Goal: Find specific page/section: Locate a particular part of the current website

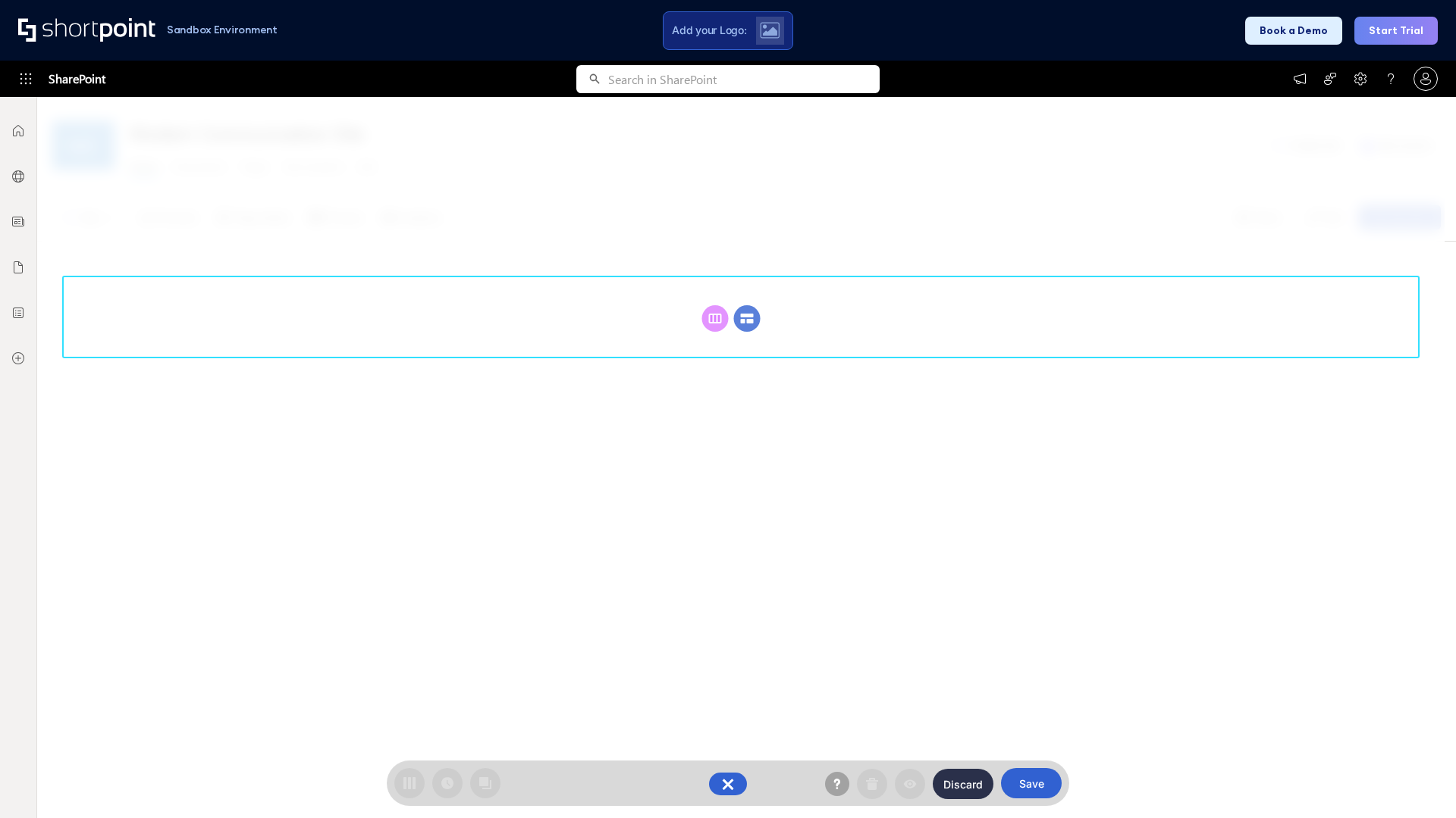
click at [747, 318] on circle at bounding box center [747, 318] width 27 height 27
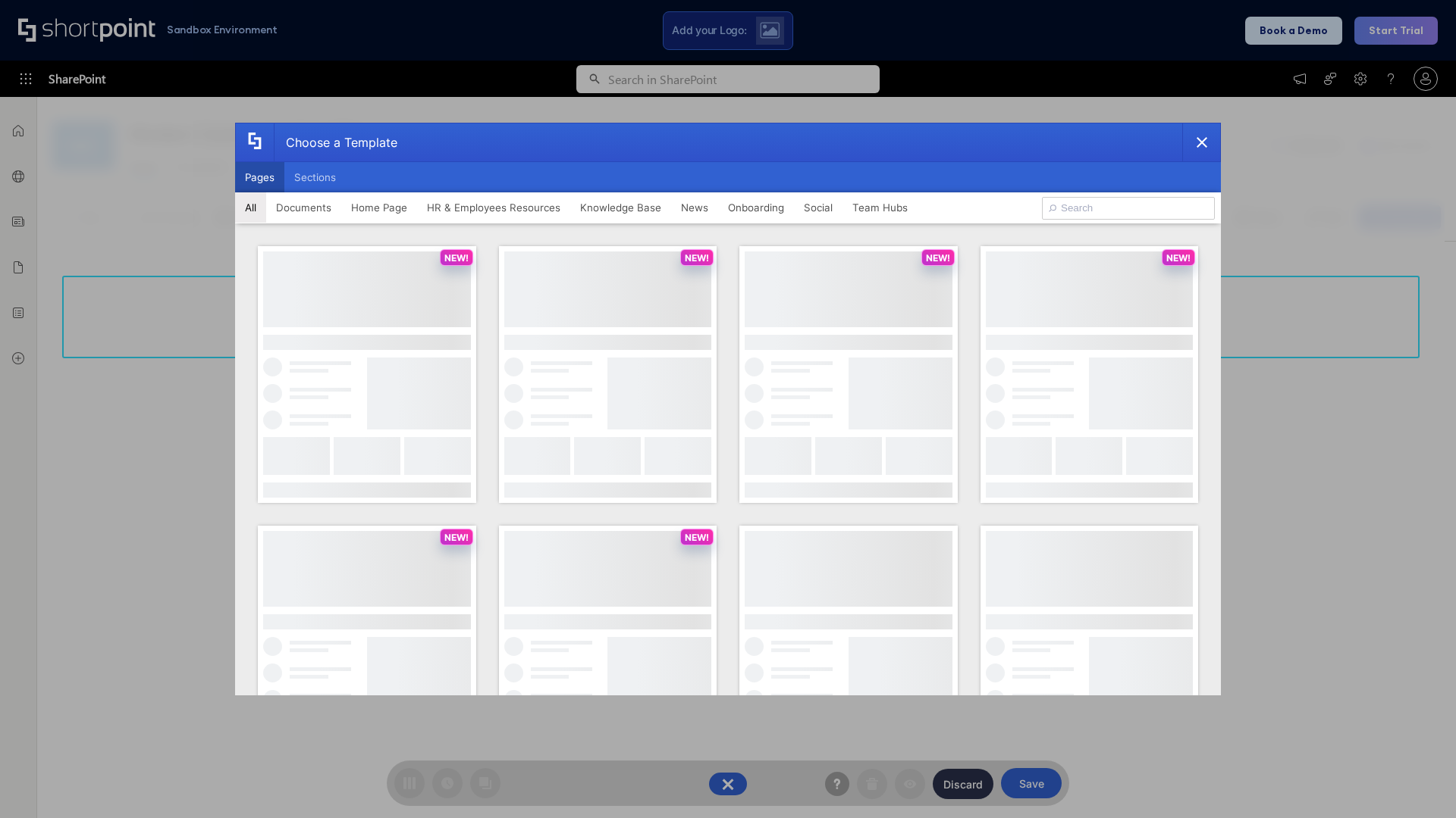
click at [259, 178] on button "Pages" at bounding box center [259, 177] width 49 height 30
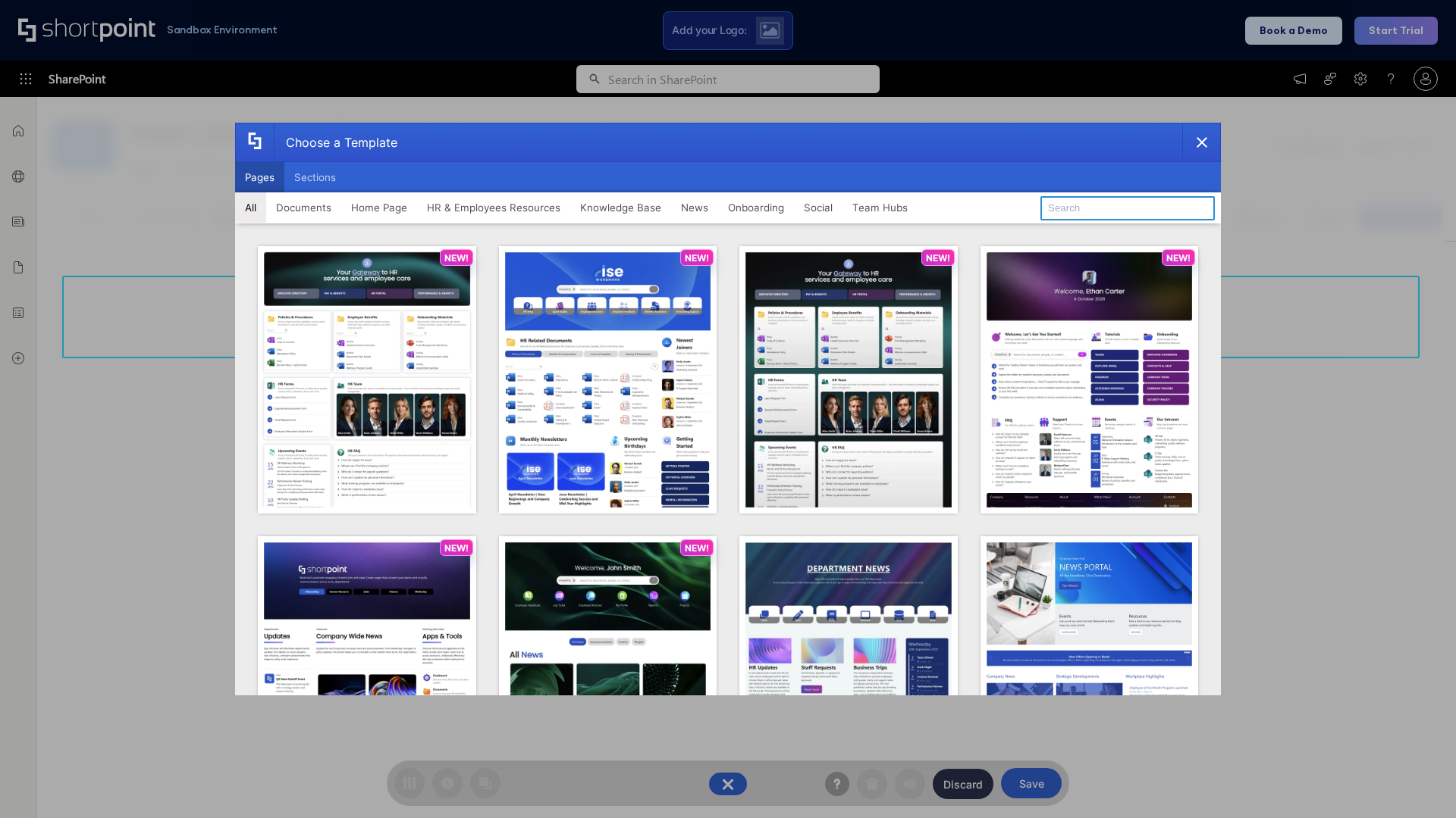
type input "Knowledge Portal 5"
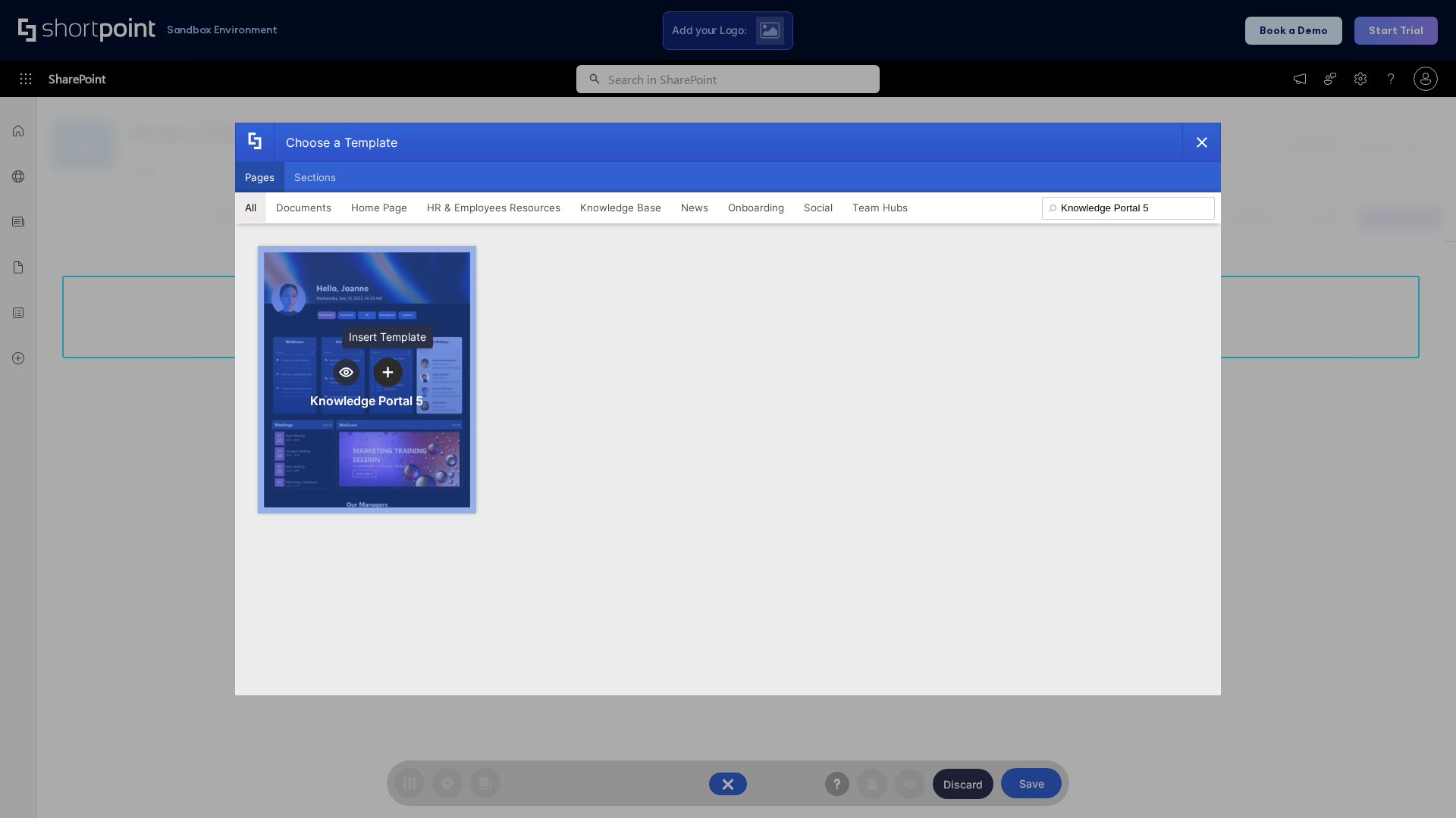
click at [387, 372] on icon "template selector" at bounding box center [387, 371] width 11 height 11
